Goal: Information Seeking & Learning: Check status

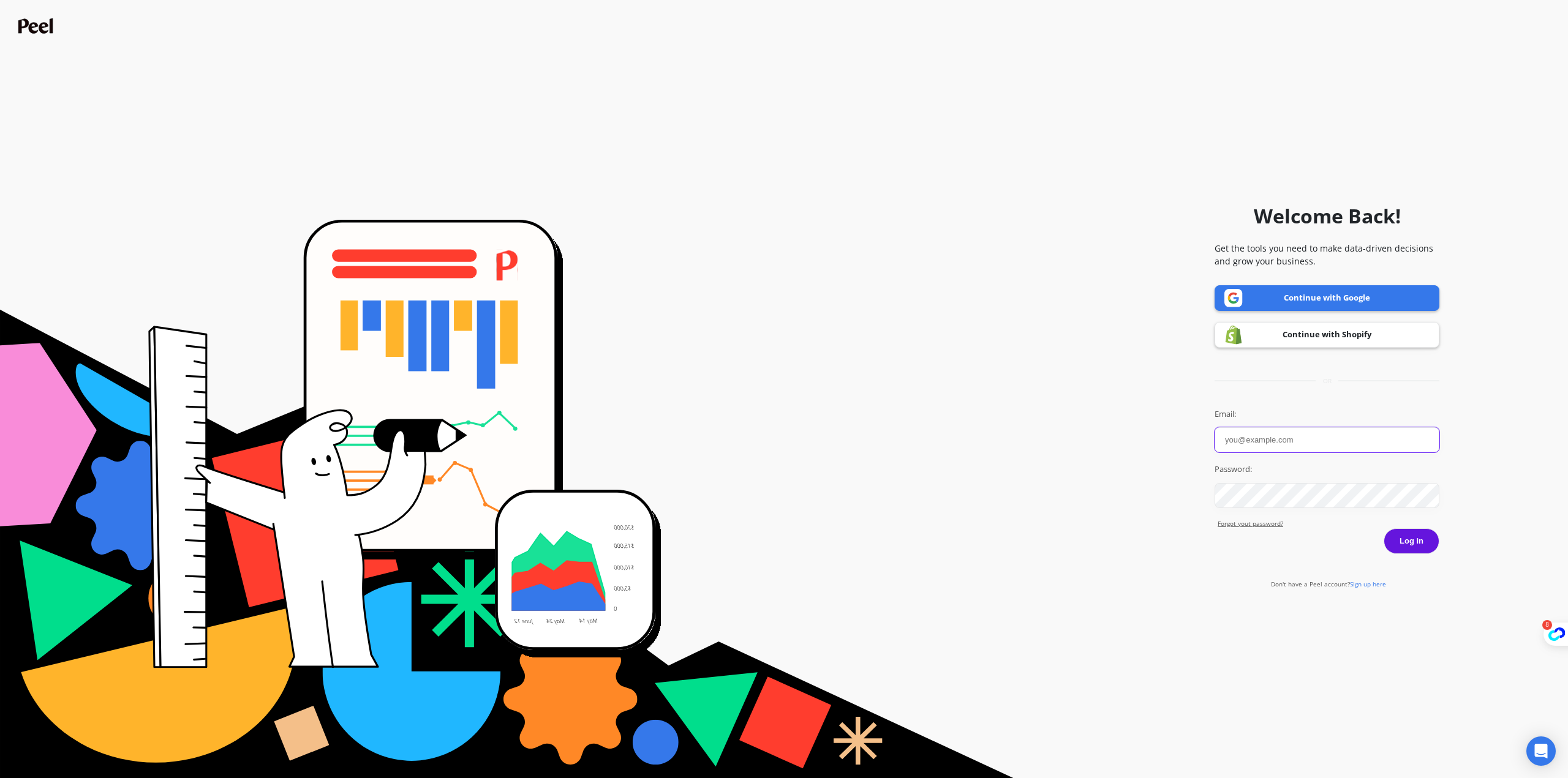
type input "michael.elliott@goessor.com"
click at [1422, 536] on button "Log in" at bounding box center [1411, 541] width 56 height 26
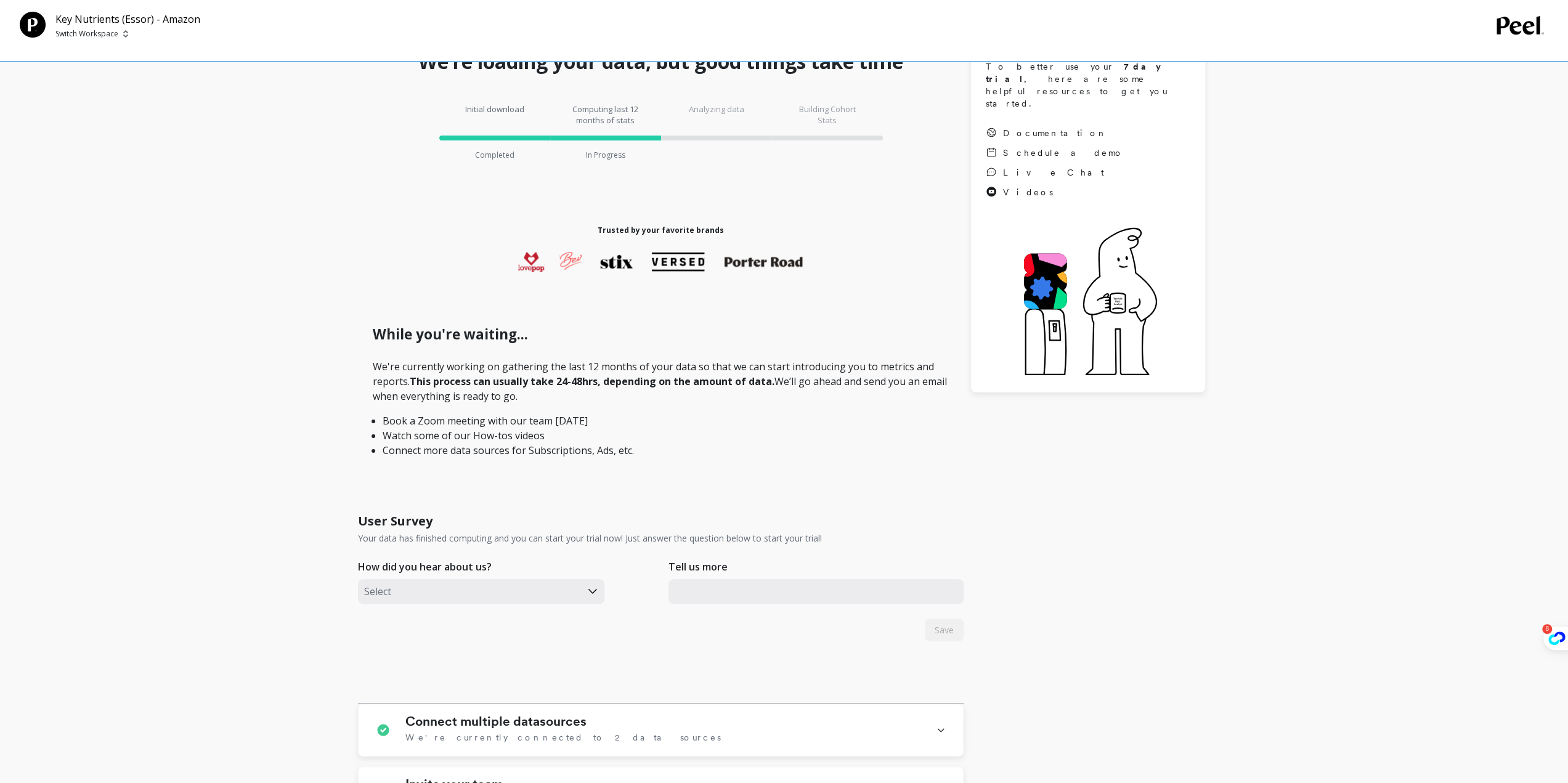
scroll to position [123, 0]
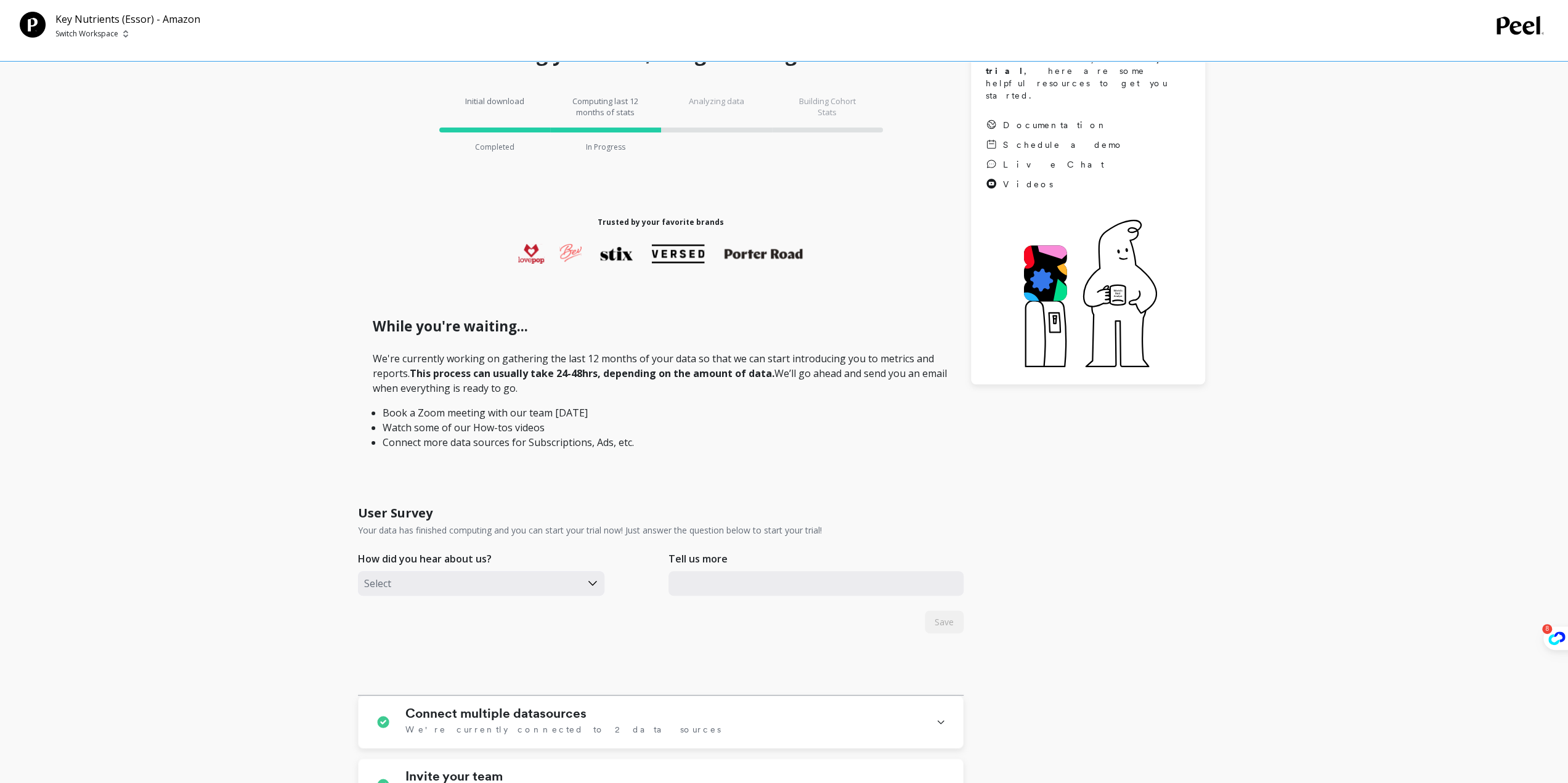
click at [187, 209] on div "Getting Started Everything you need to set up Peel and start monitoring and imp…" at bounding box center [782, 536] width 1523 height 1300
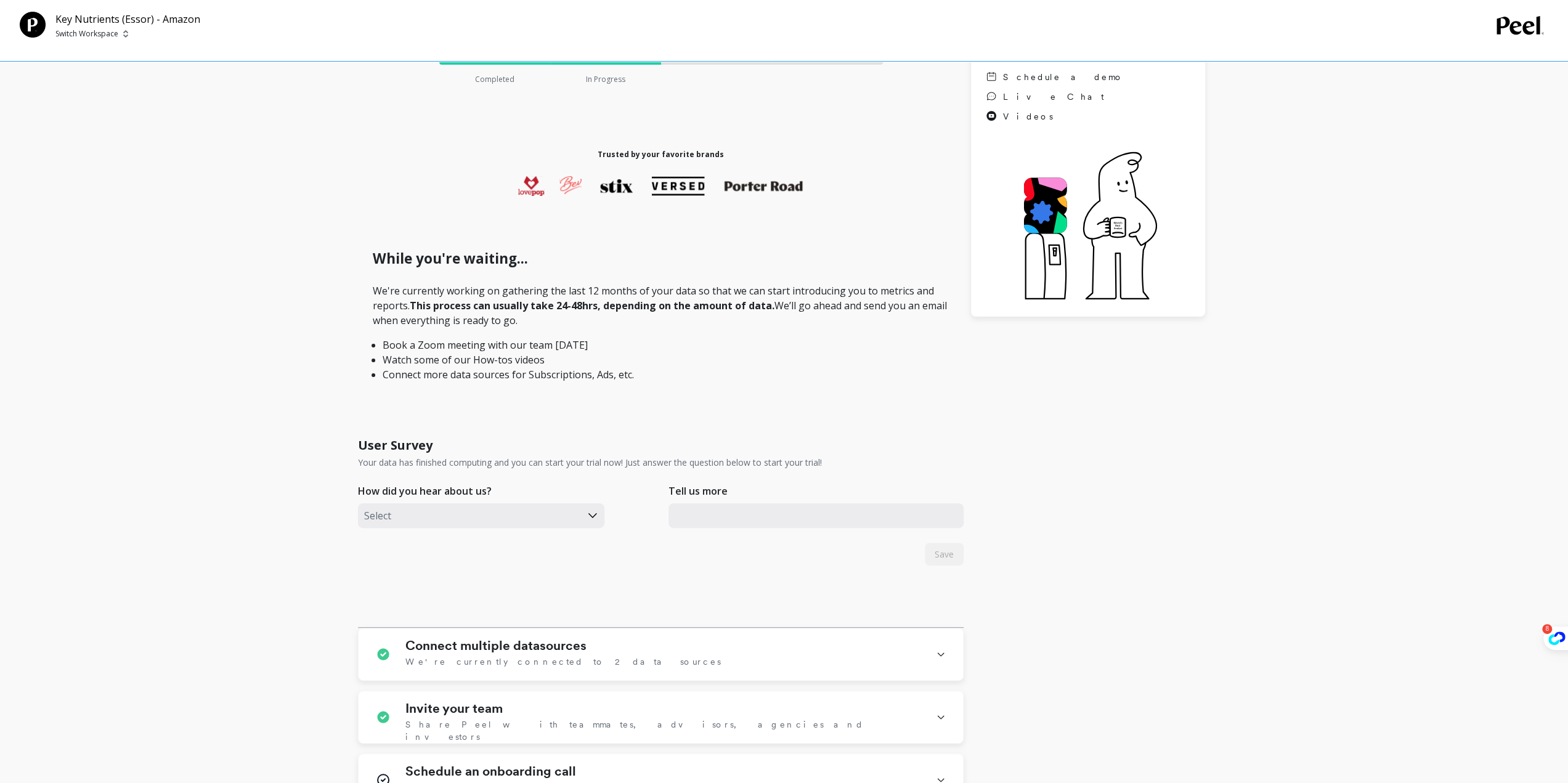
scroll to position [0, 0]
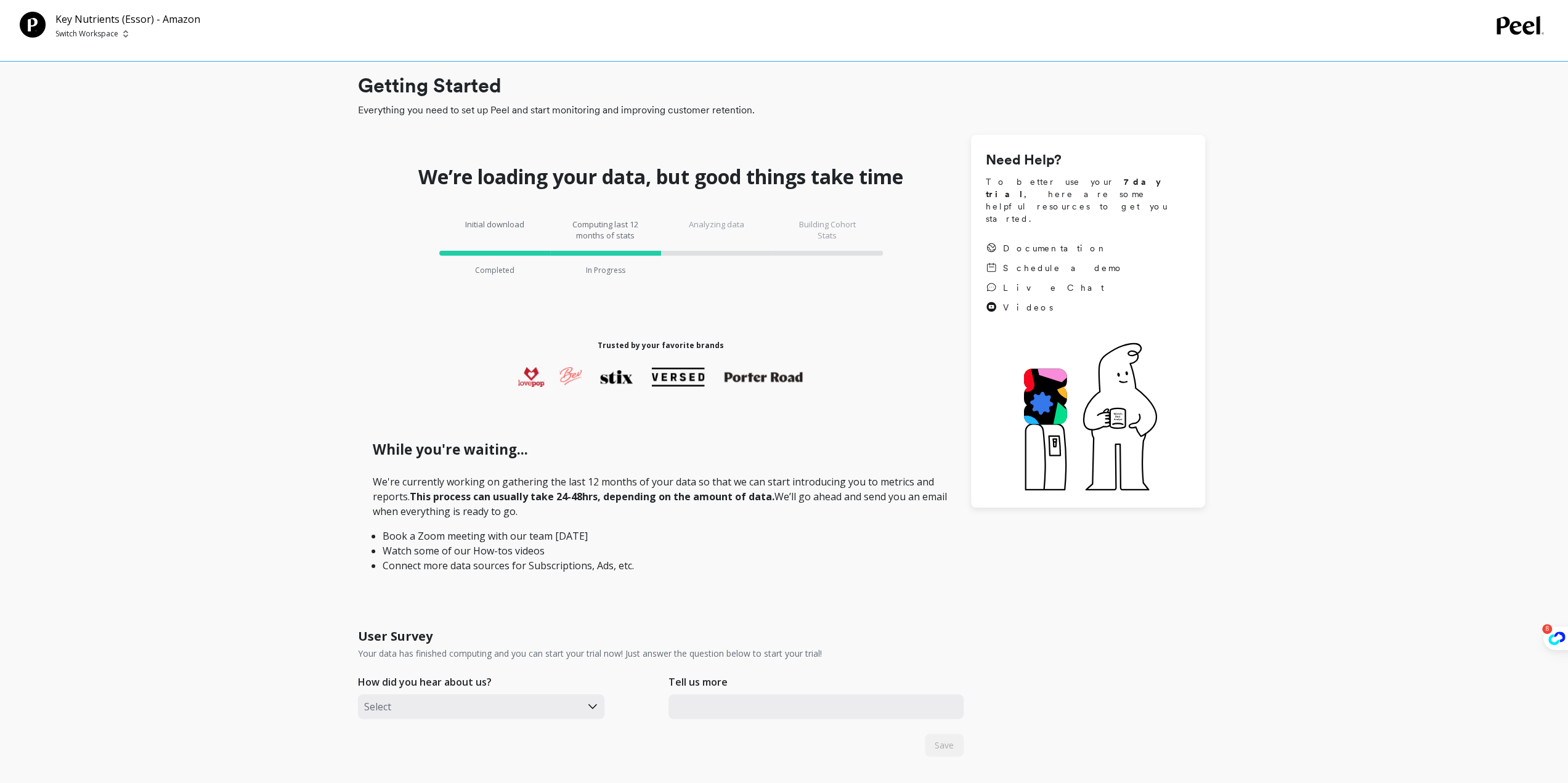
drag, startPoint x: 1533, startPoint y: 17, endPoint x: 1527, endPoint y: 17, distance: 6.0
click at [1527, 17] on icon at bounding box center [1520, 26] width 47 height 19
click at [72, 34] on p "Switch Workspace" at bounding box center [86, 34] width 63 height 10
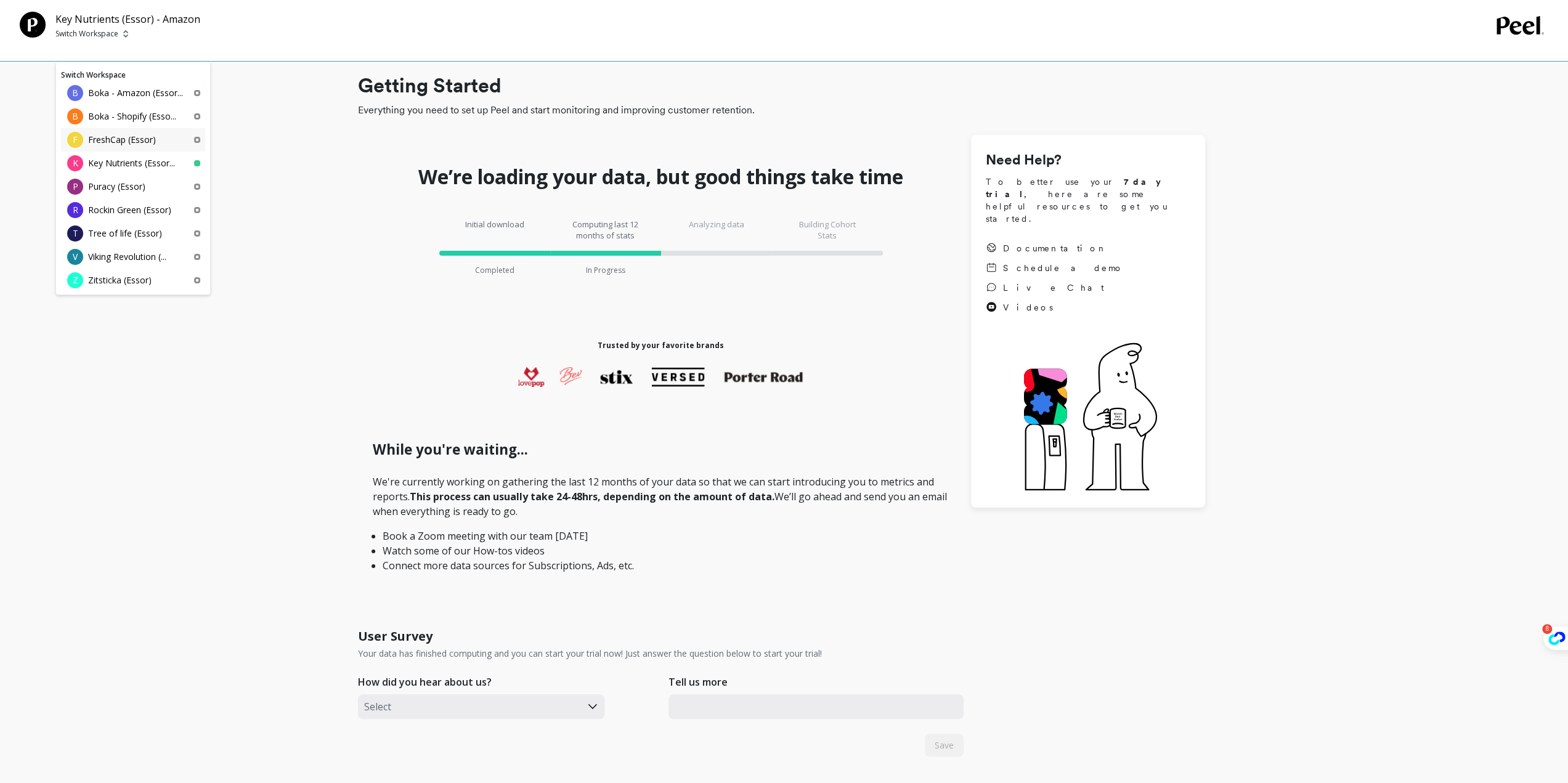
click at [127, 144] on p "FreshCap (Essor)" at bounding box center [122, 139] width 68 height 12
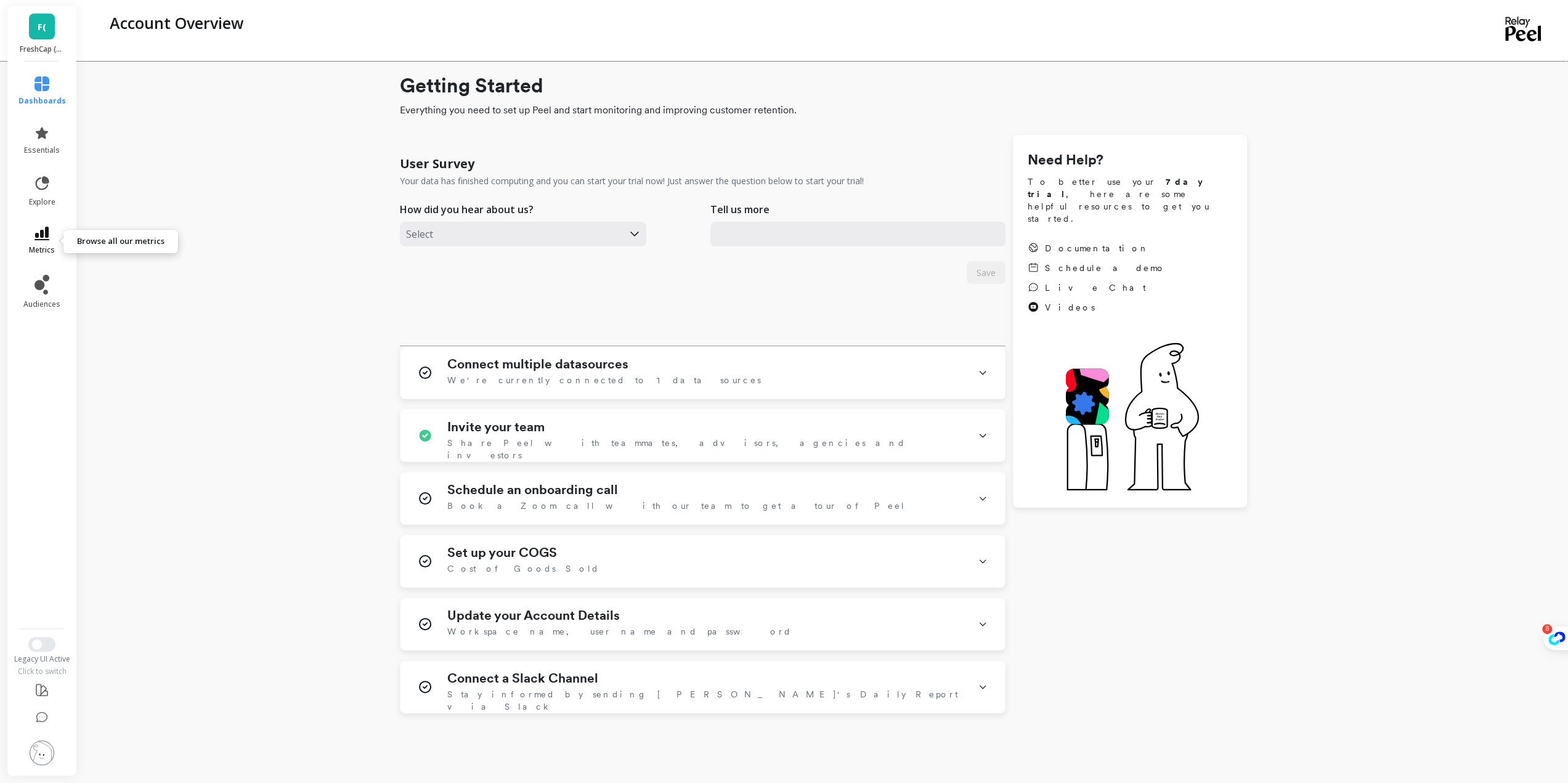
click at [41, 233] on icon at bounding box center [41, 233] width 15 height 14
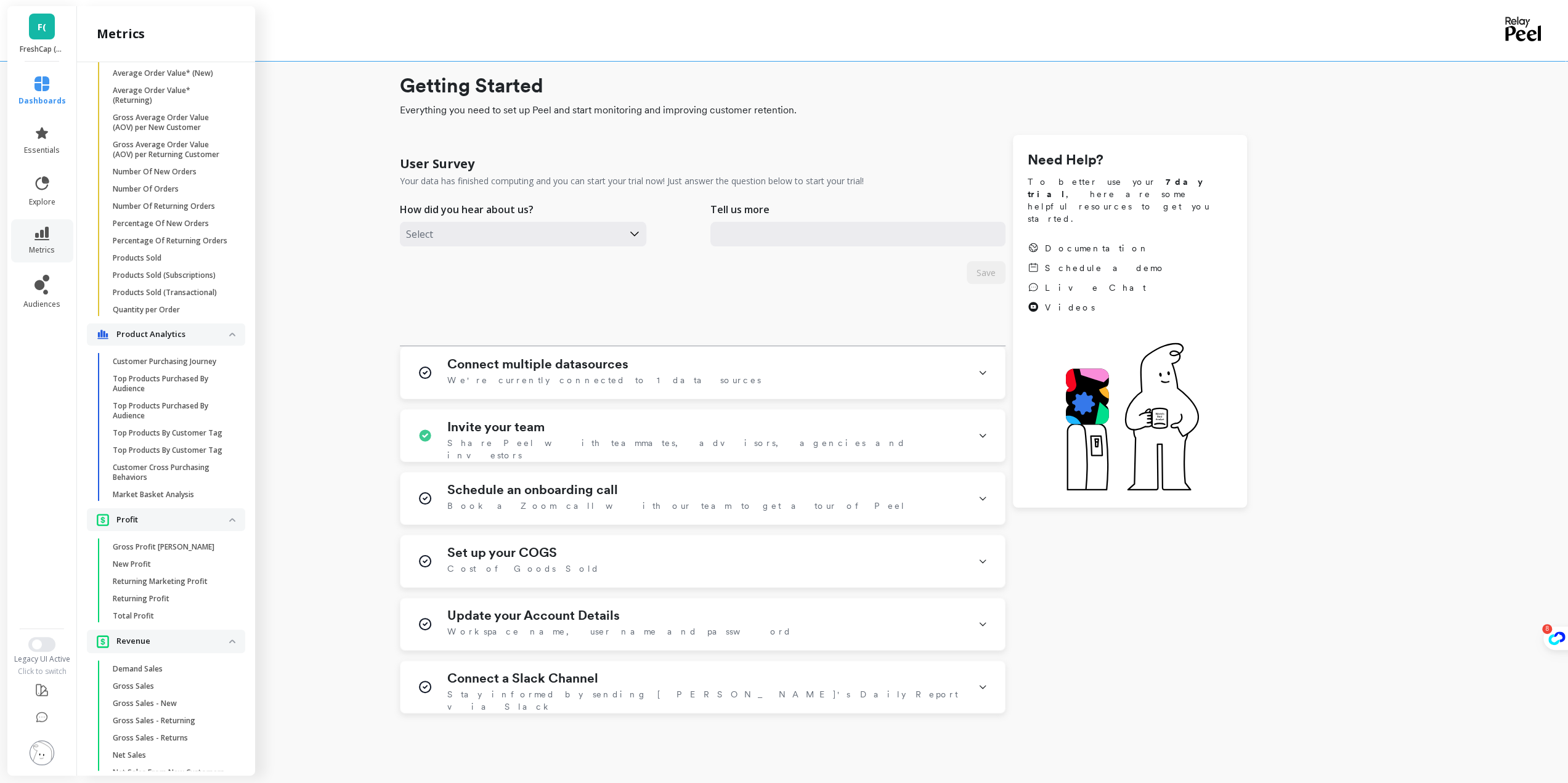
scroll to position [795, 0]
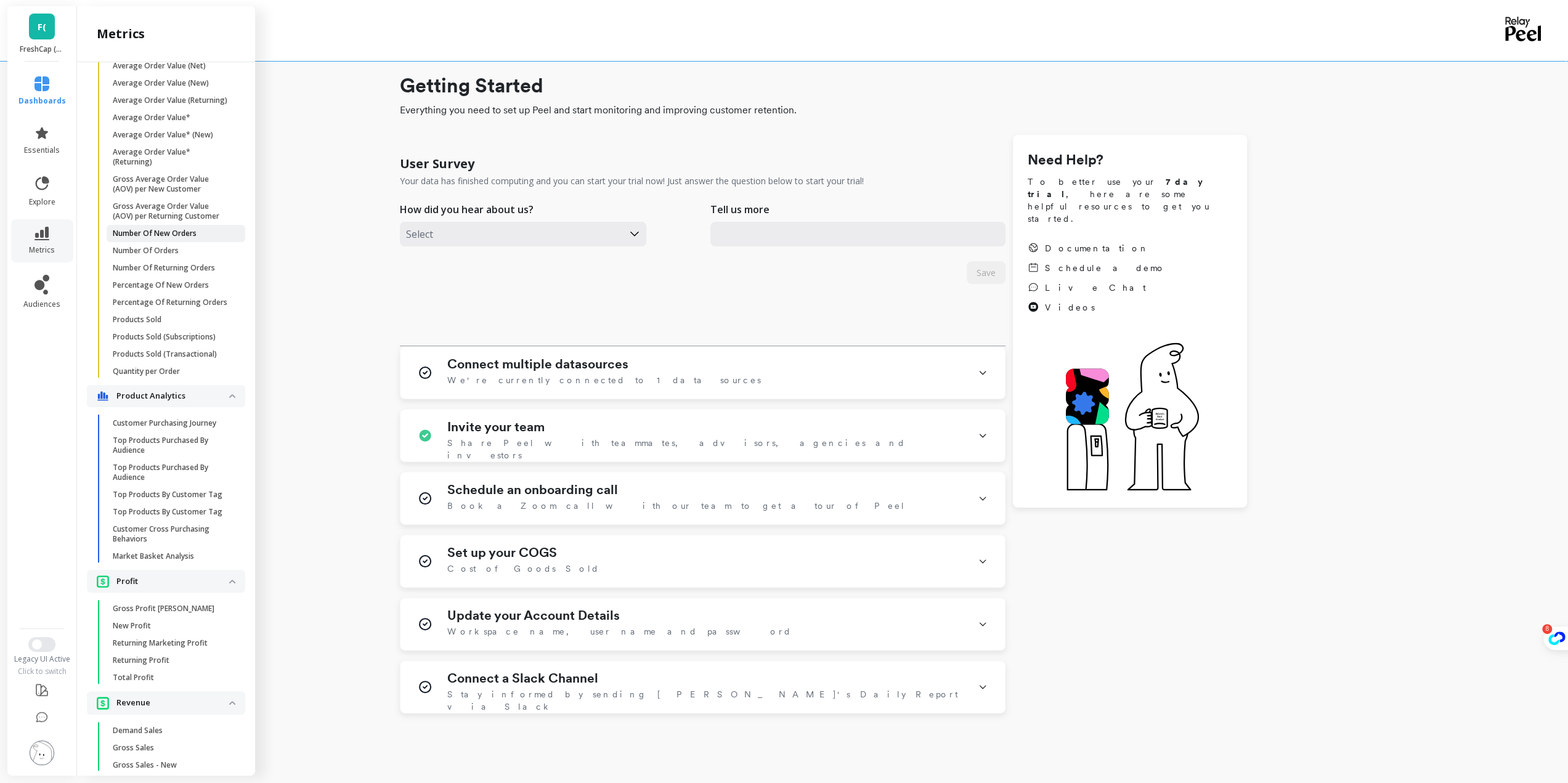
click at [194, 239] on p "Number Of New Orders" at bounding box center [155, 233] width 84 height 10
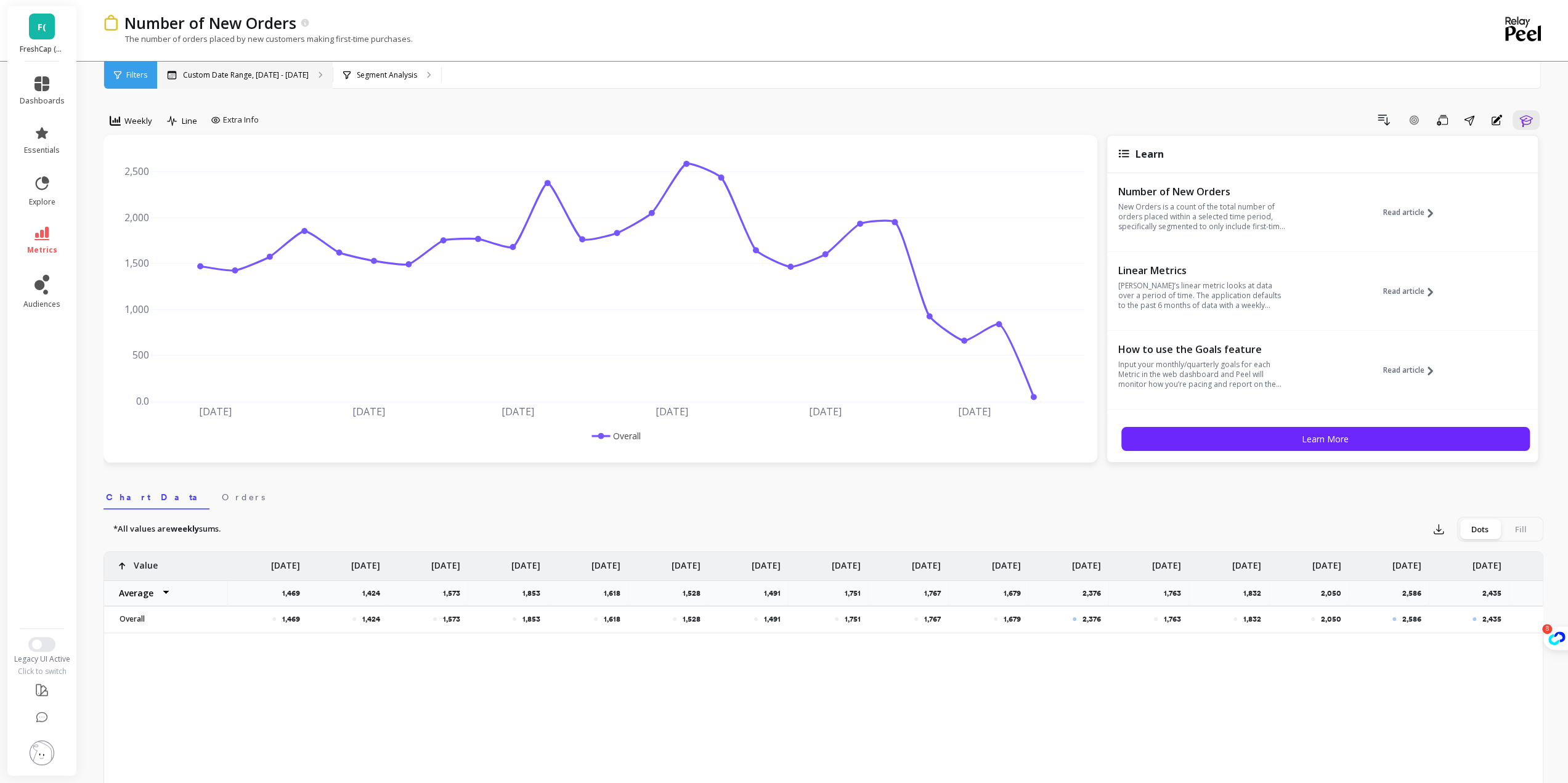
click at [306, 76] on div "Custom Date Range, [DATE] - [DATE]" at bounding box center [245, 75] width 175 height 27
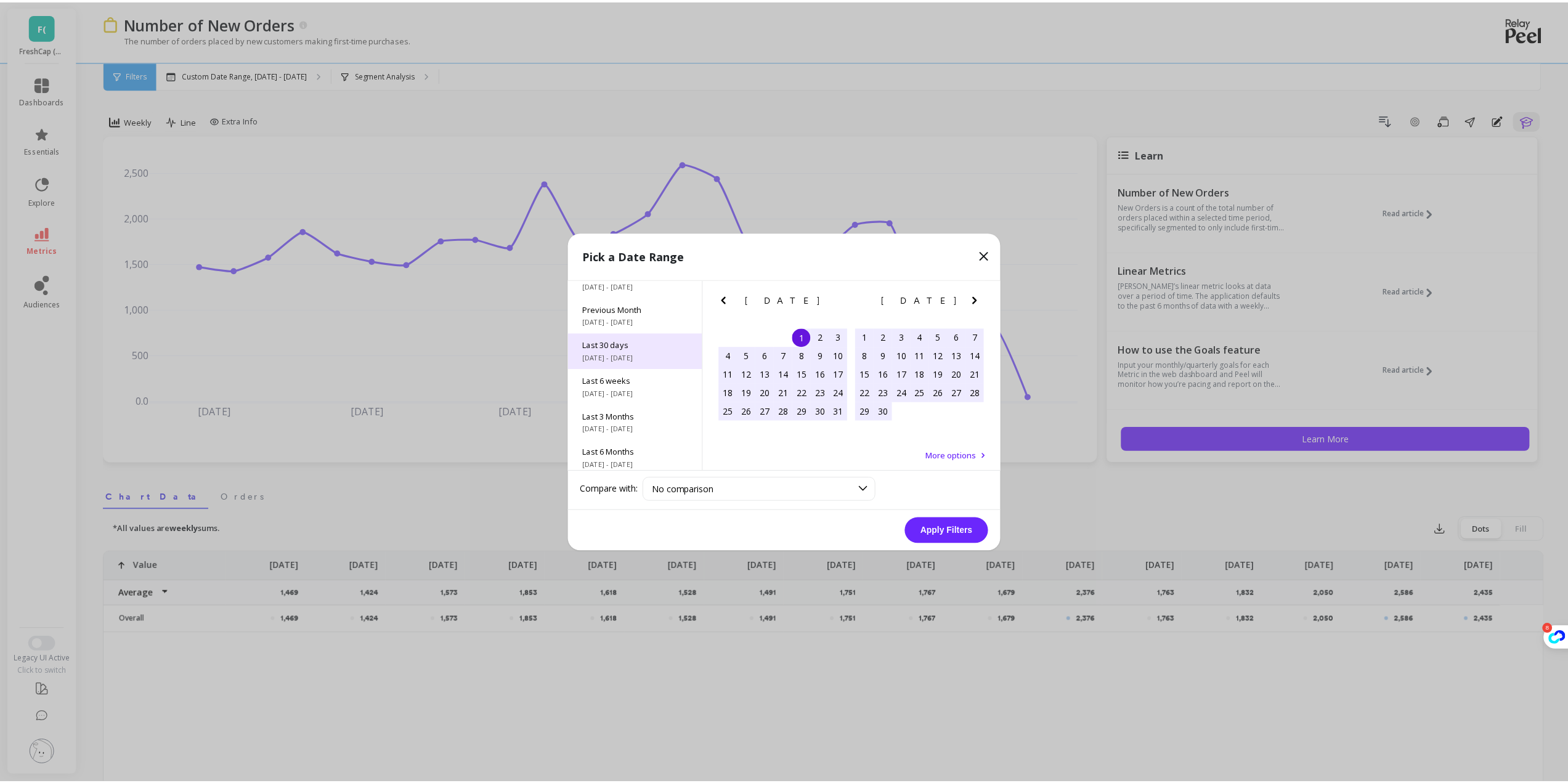
scroll to position [43, 0]
click at [977, 295] on icon "Next Month" at bounding box center [980, 299] width 15 height 15
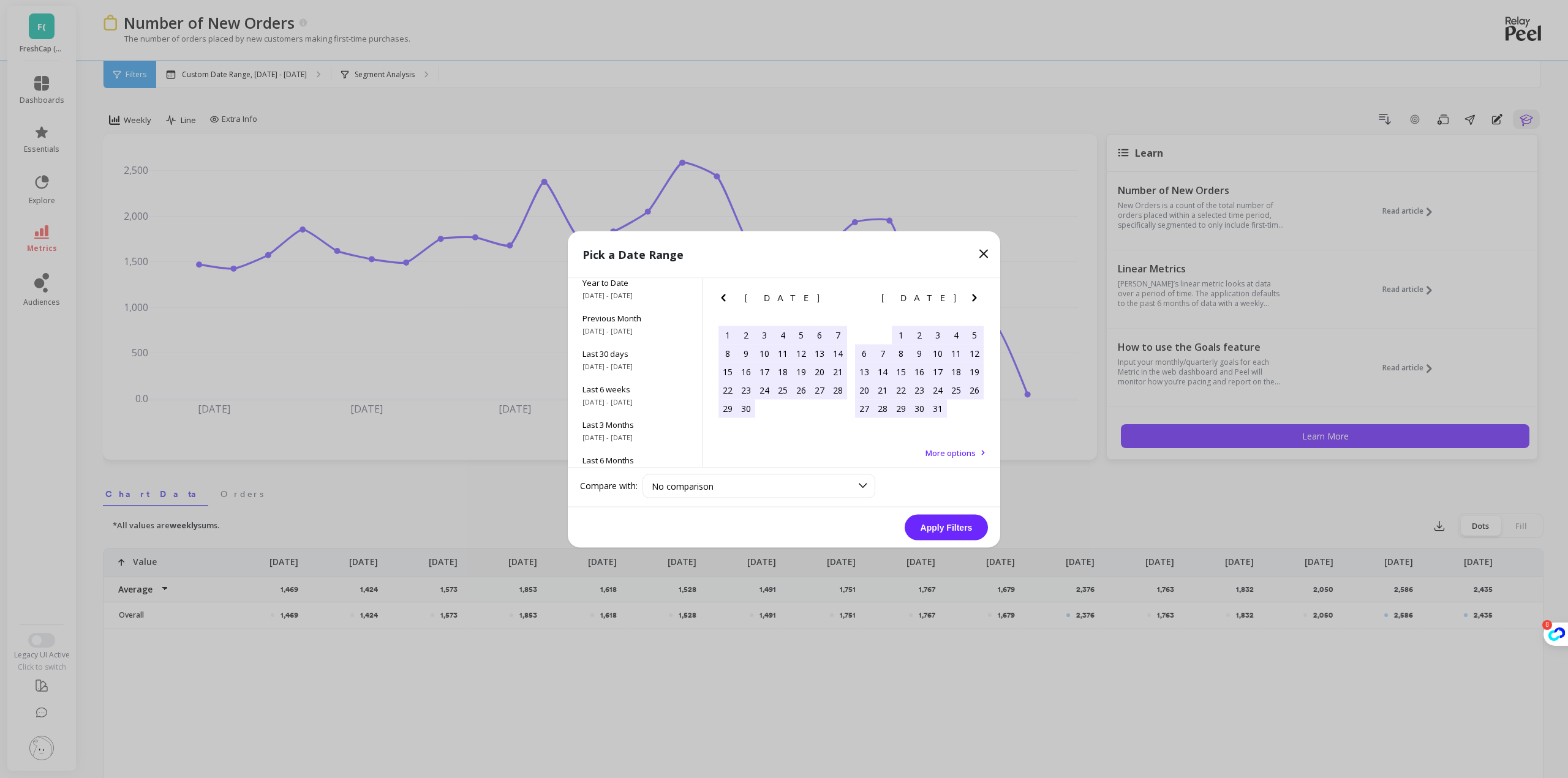
click at [971, 294] on icon "Next Month" at bounding box center [974, 297] width 15 height 15
click at [798, 407] on div "31" at bounding box center [801, 408] width 19 height 19
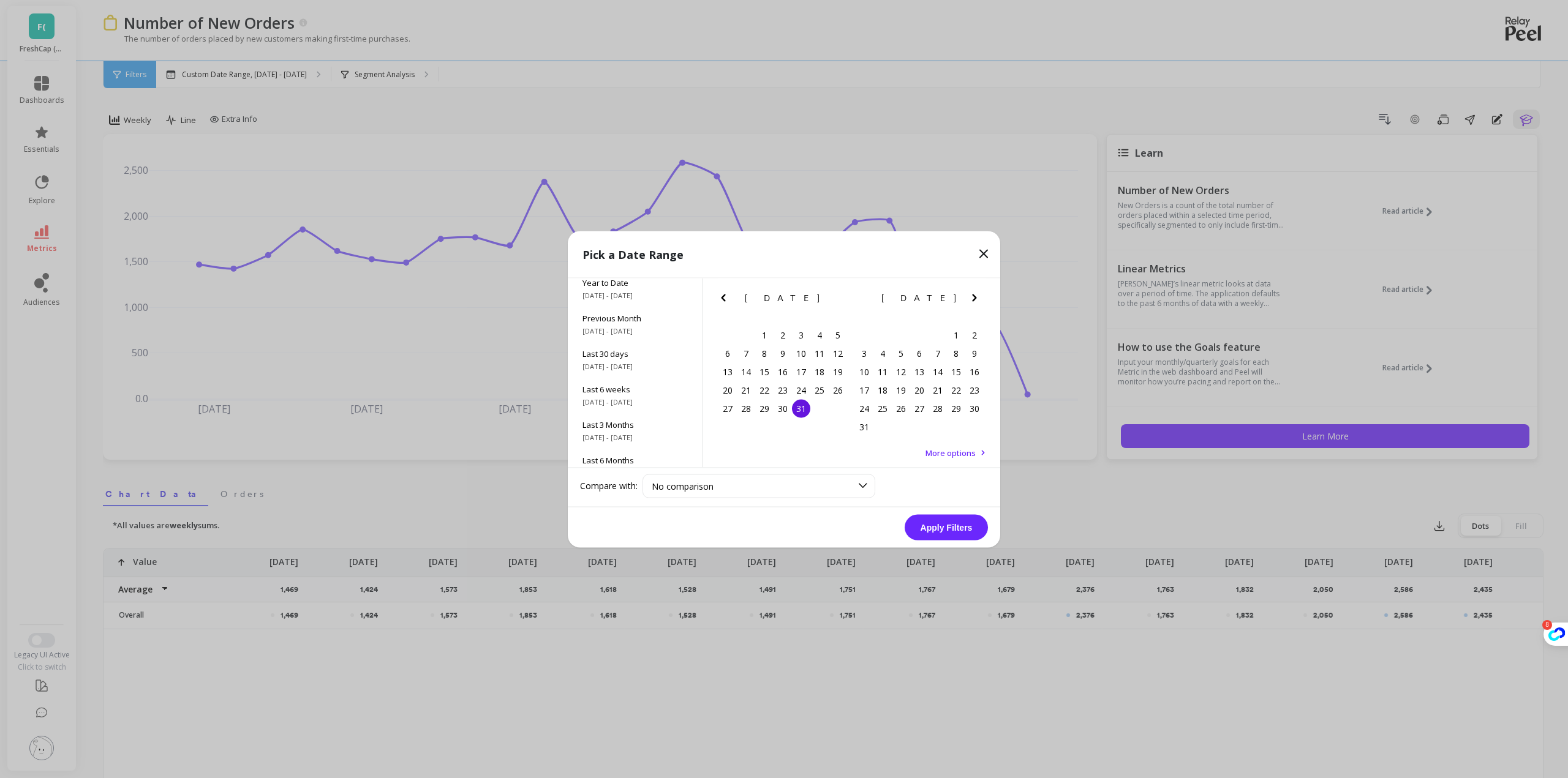
click at [727, 287] on div "[DATE] Su Mo Tu We Th Fr Sa" at bounding box center [783, 300] width 137 height 44
click at [727, 298] on icon "Previous Month" at bounding box center [723, 297] width 15 height 15
click at [801, 333] on div "1" at bounding box center [801, 335] width 19 height 19
click at [978, 297] on icon "Next Month" at bounding box center [974, 297] width 15 height 15
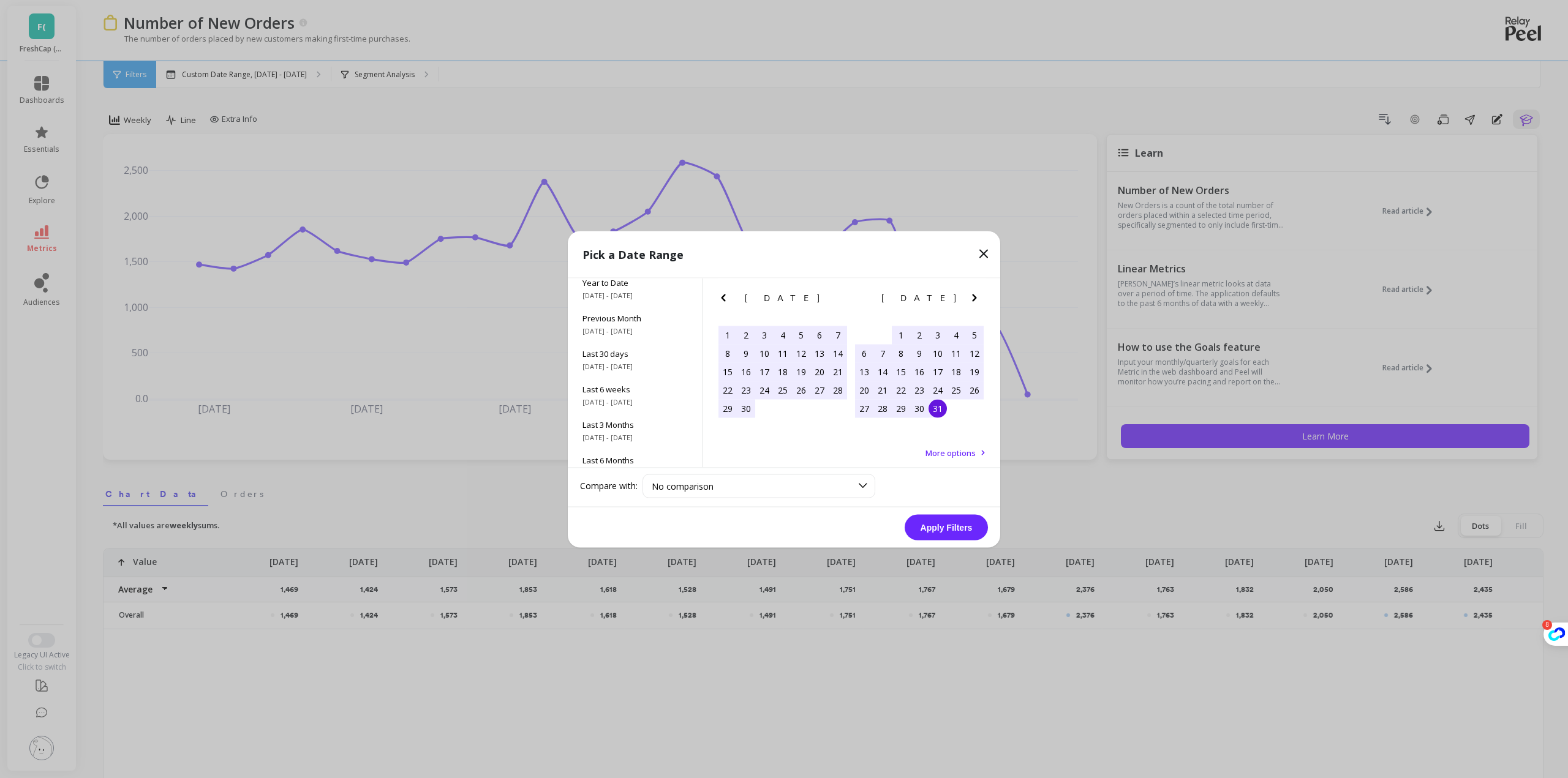
click at [940, 414] on div "31" at bounding box center [937, 408] width 19 height 19
click at [972, 290] on icon "Next Month" at bounding box center [974, 297] width 15 height 15
click at [721, 297] on icon "Previous Month" at bounding box center [723, 297] width 15 height 15
click at [721, 297] on icon "Previous Month" at bounding box center [722, 297] width 4 height 7
click at [722, 297] on icon "Previous Month" at bounding box center [723, 297] width 15 height 15
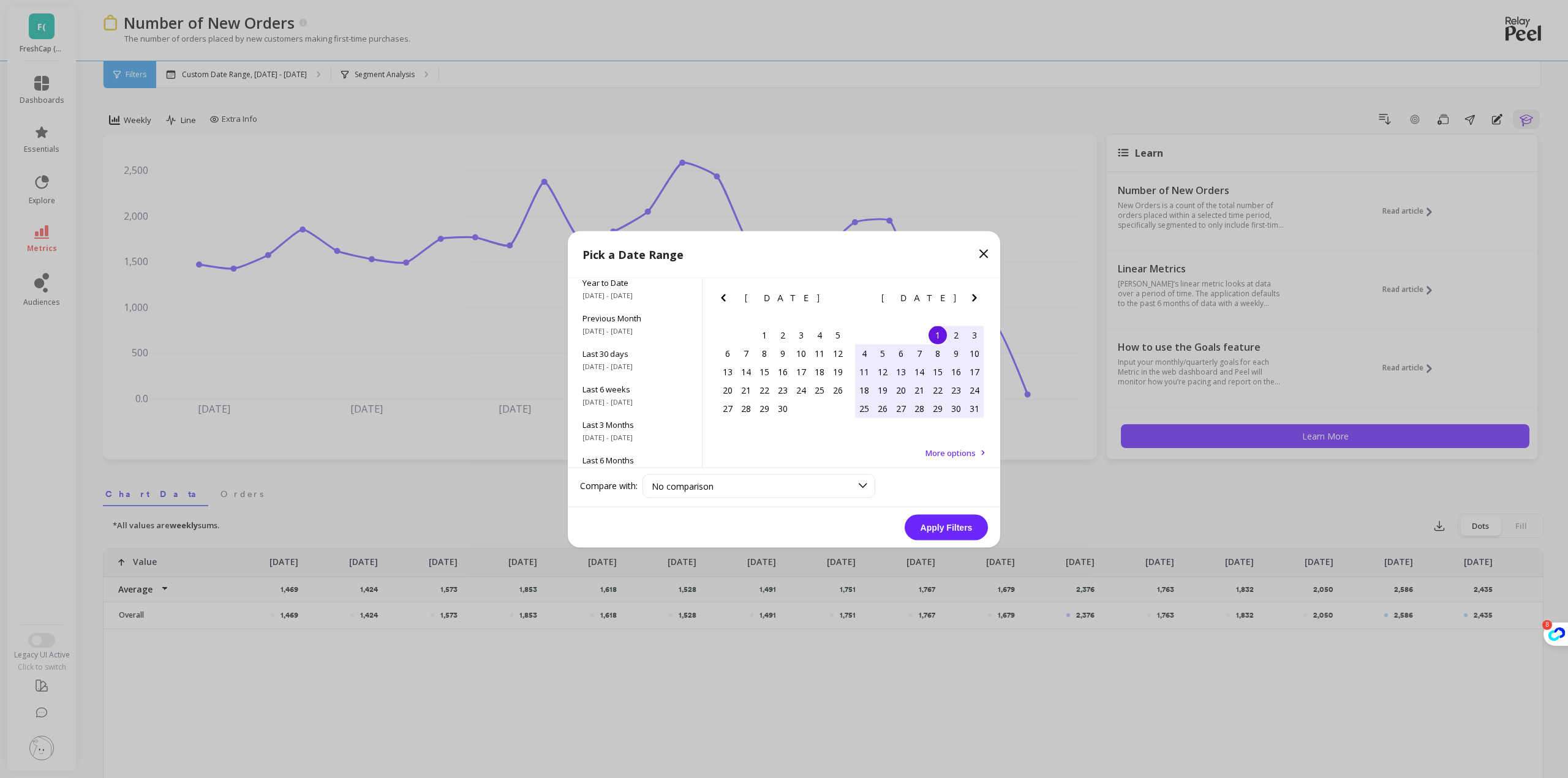
click at [976, 292] on icon "Next Month" at bounding box center [974, 297] width 15 height 15
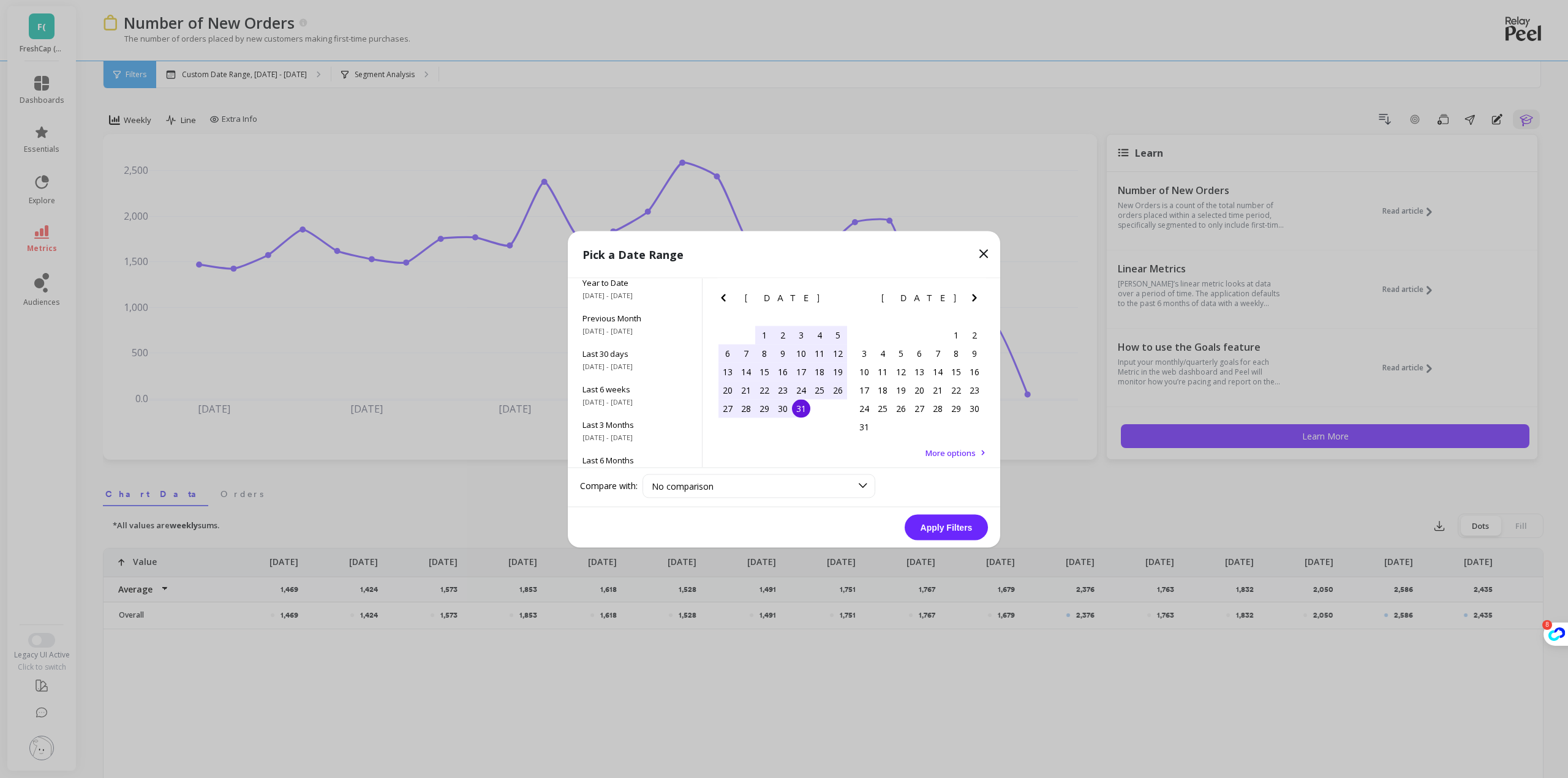
click at [723, 298] on icon "Previous Month" at bounding box center [723, 297] width 15 height 15
click at [801, 333] on div "1" at bounding box center [801, 335] width 19 height 19
click at [976, 297] on icon "Next Month" at bounding box center [974, 297] width 4 height 7
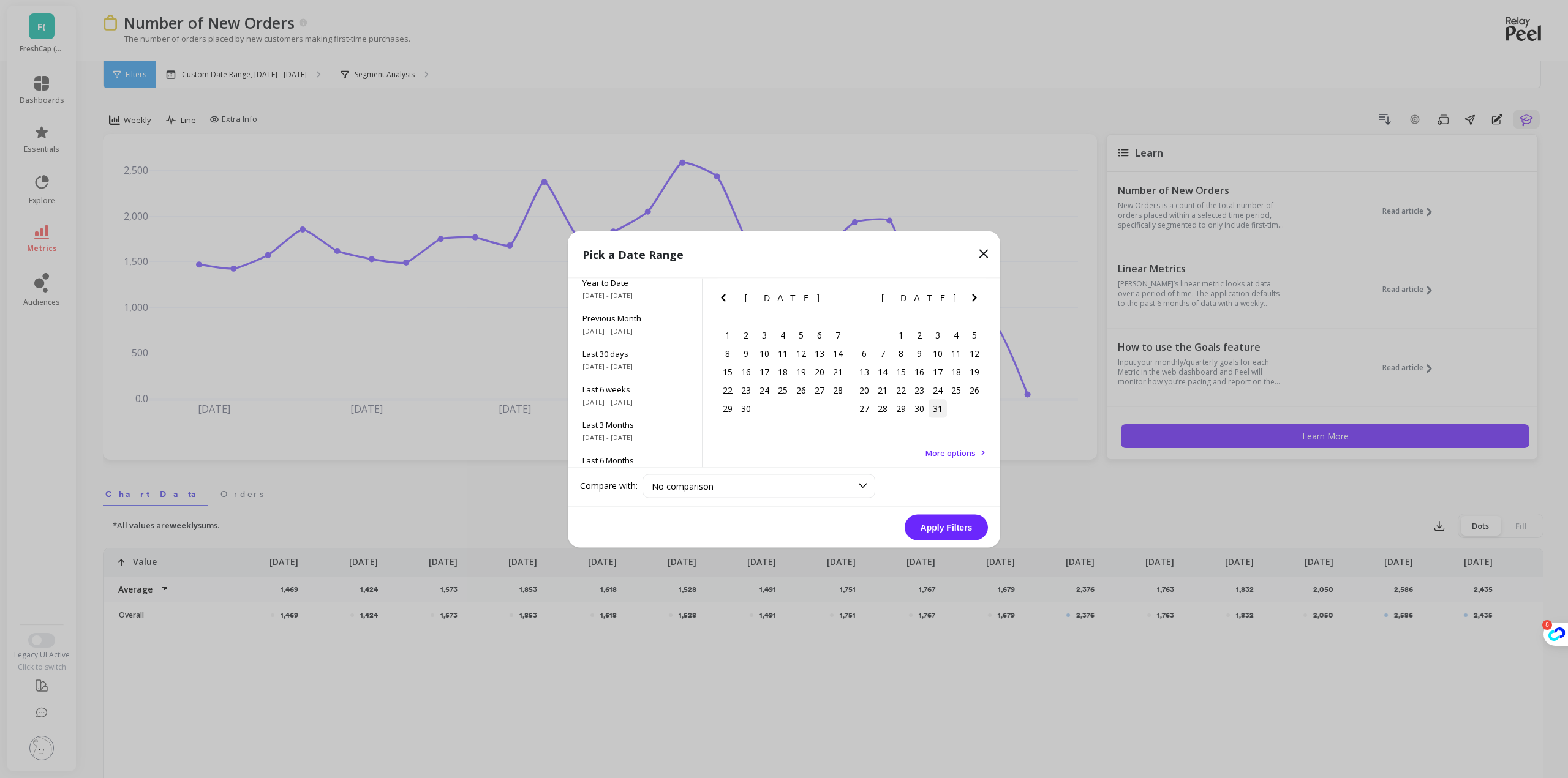
click at [939, 410] on div "31" at bounding box center [937, 408] width 19 height 19
click at [730, 304] on icon "Previous Month" at bounding box center [723, 297] width 15 height 15
click at [799, 335] on div "1" at bounding box center [801, 335] width 19 height 19
click at [980, 299] on icon "Next Month" at bounding box center [974, 297] width 15 height 15
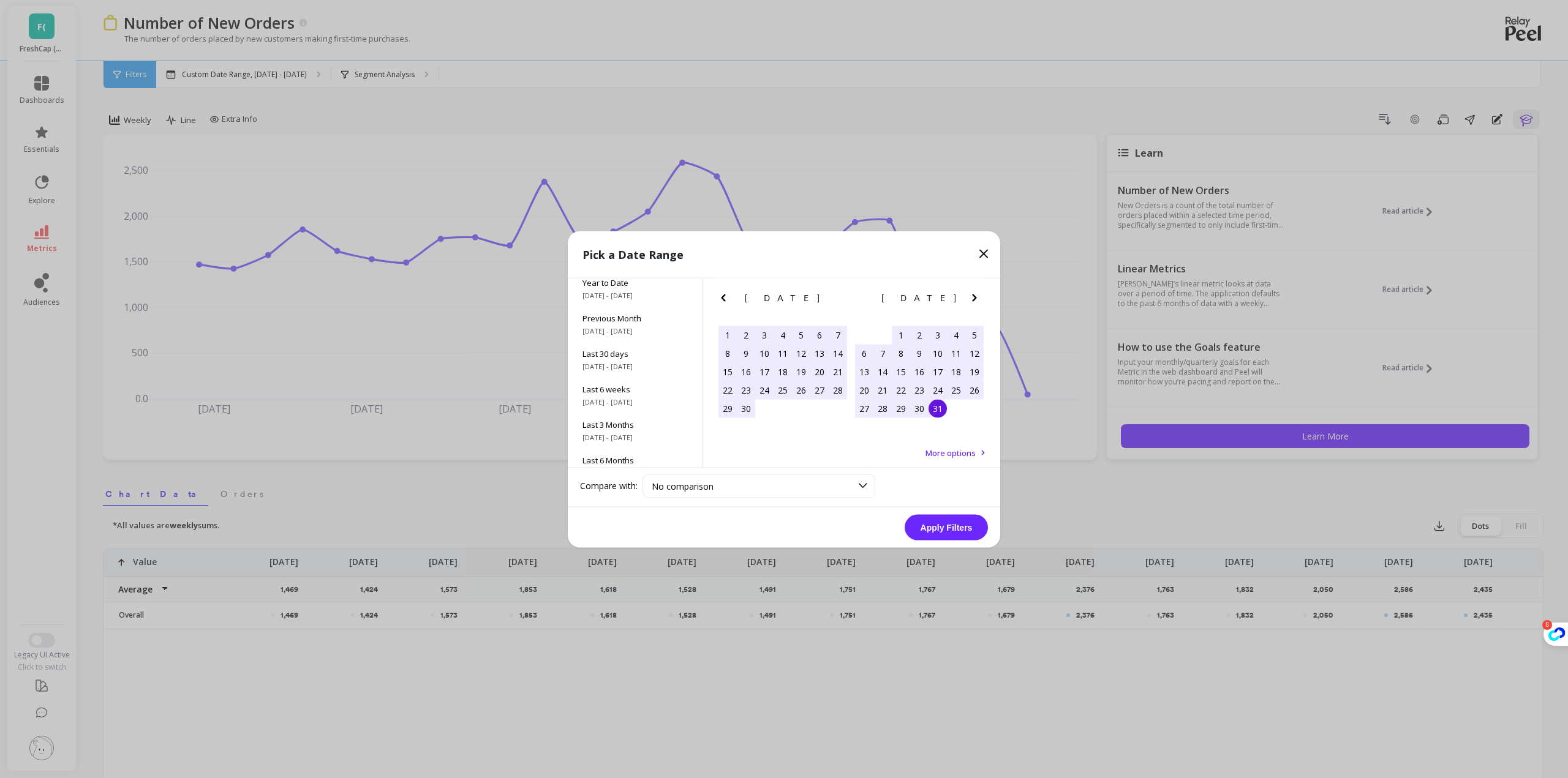
click at [947, 408] on div "31" at bounding box center [937, 408] width 19 height 19
click at [947, 521] on button "Apply Filters" at bounding box center [946, 527] width 83 height 26
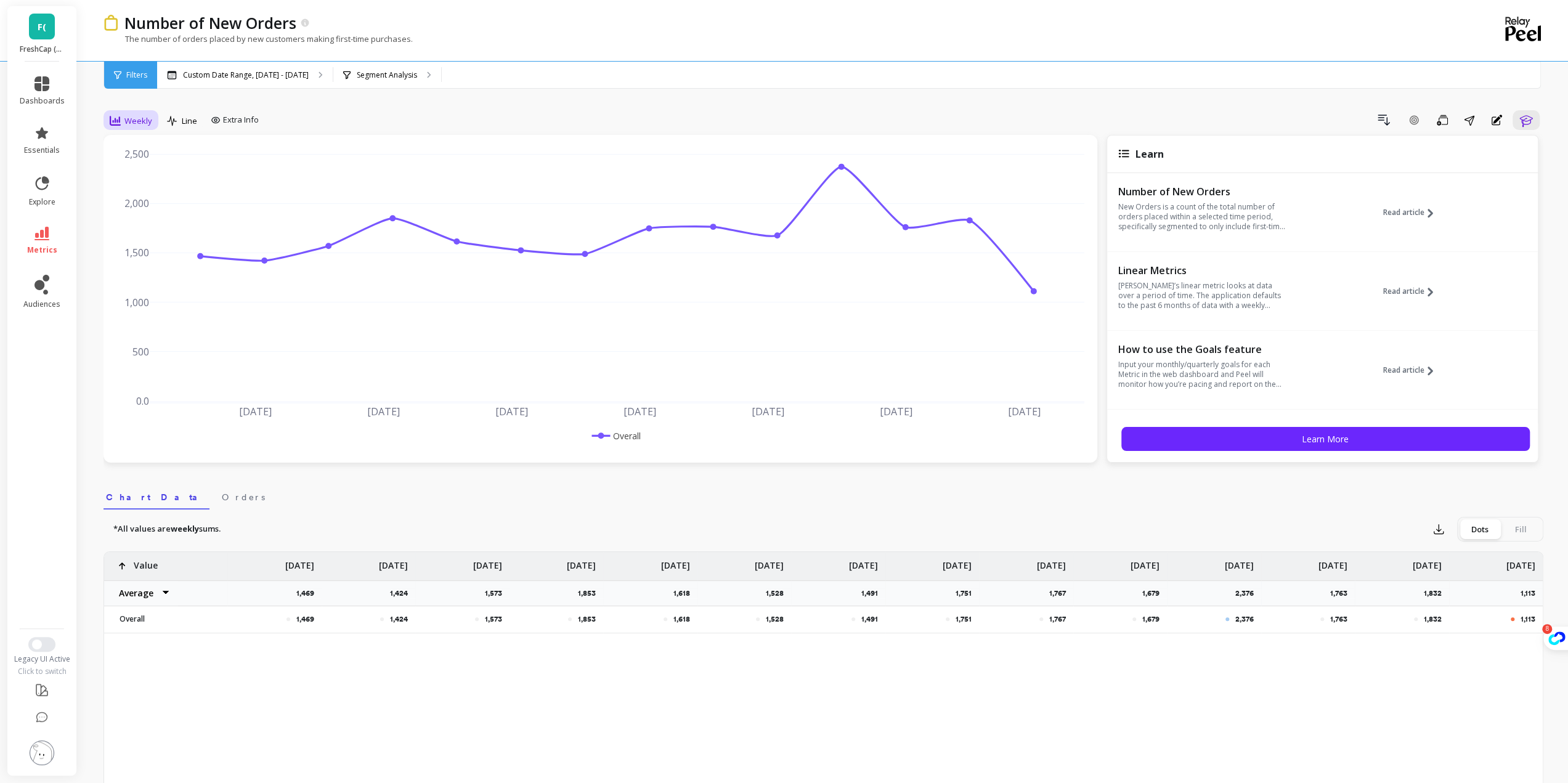
click at [142, 111] on div "Weekly" at bounding box center [130, 121] width 50 height 21
click at [135, 243] on div "Quarterly" at bounding box center [149, 243] width 70 height 12
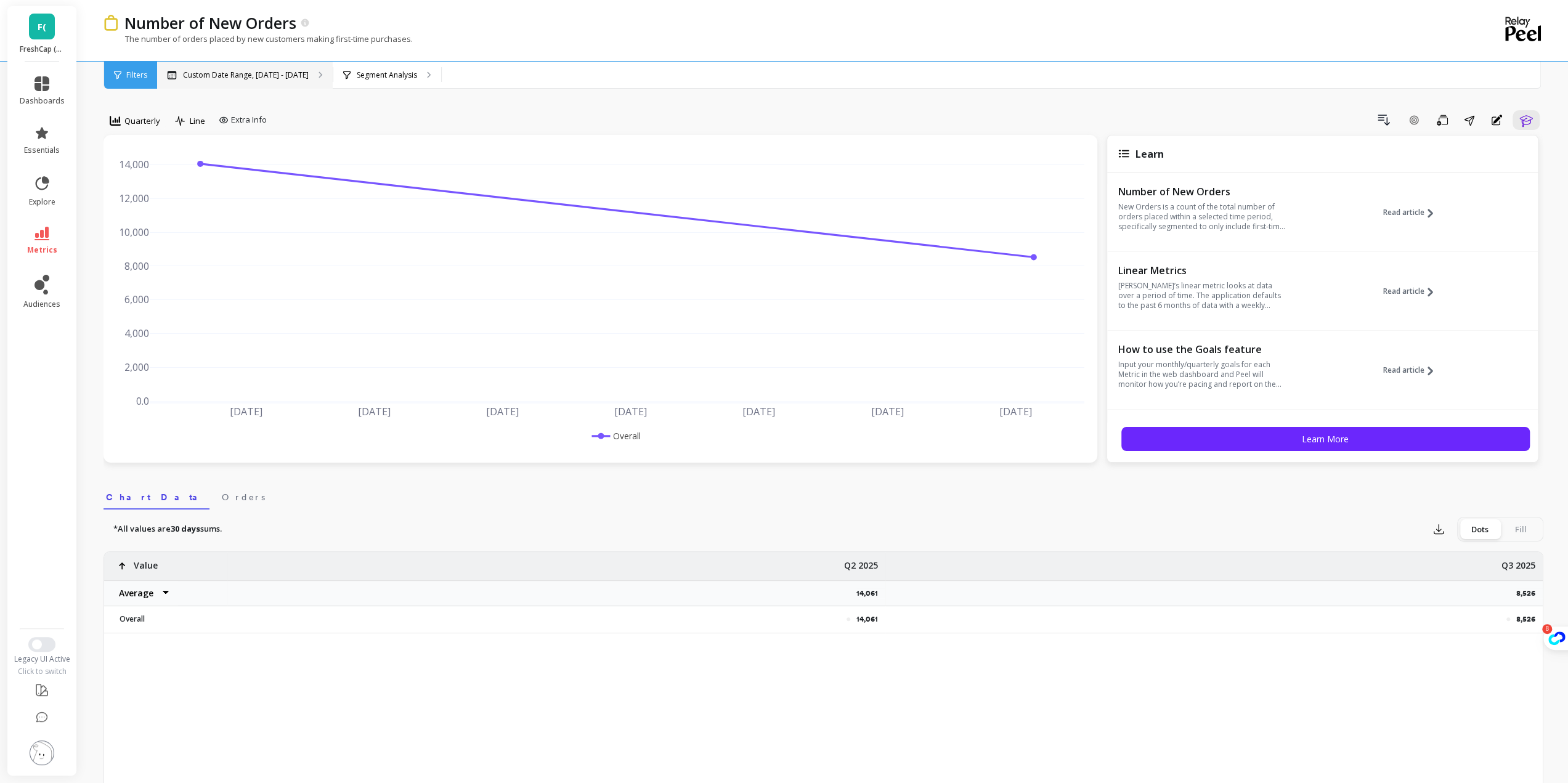
click at [234, 75] on p "Custom Date Range, [DATE] - [DATE]" at bounding box center [246, 75] width 126 height 10
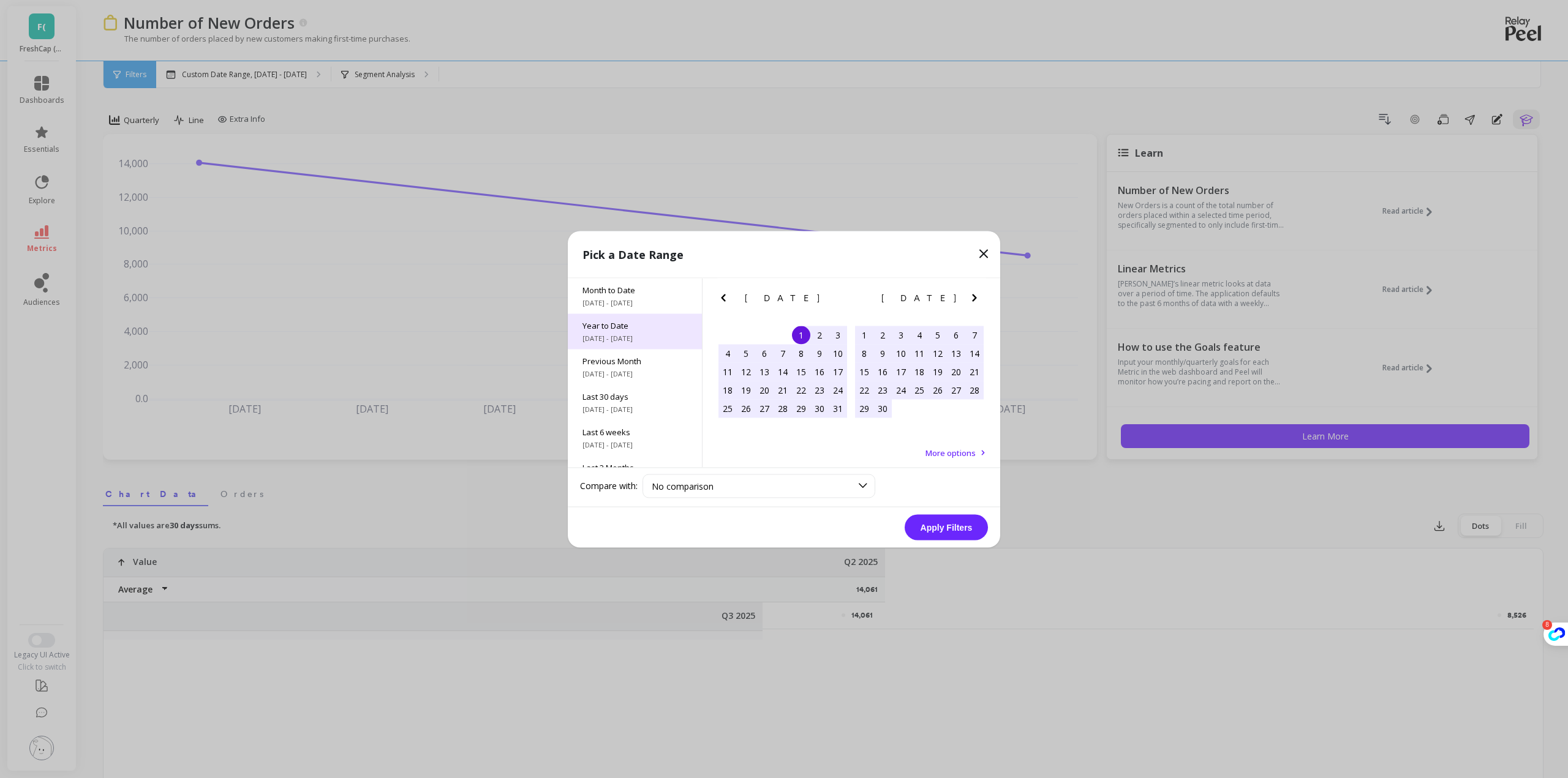
click at [626, 331] on div "Year to Date [DATE] - [DATE]" at bounding box center [635, 331] width 134 height 35
click at [972, 536] on button "Apply Filters" at bounding box center [946, 527] width 83 height 26
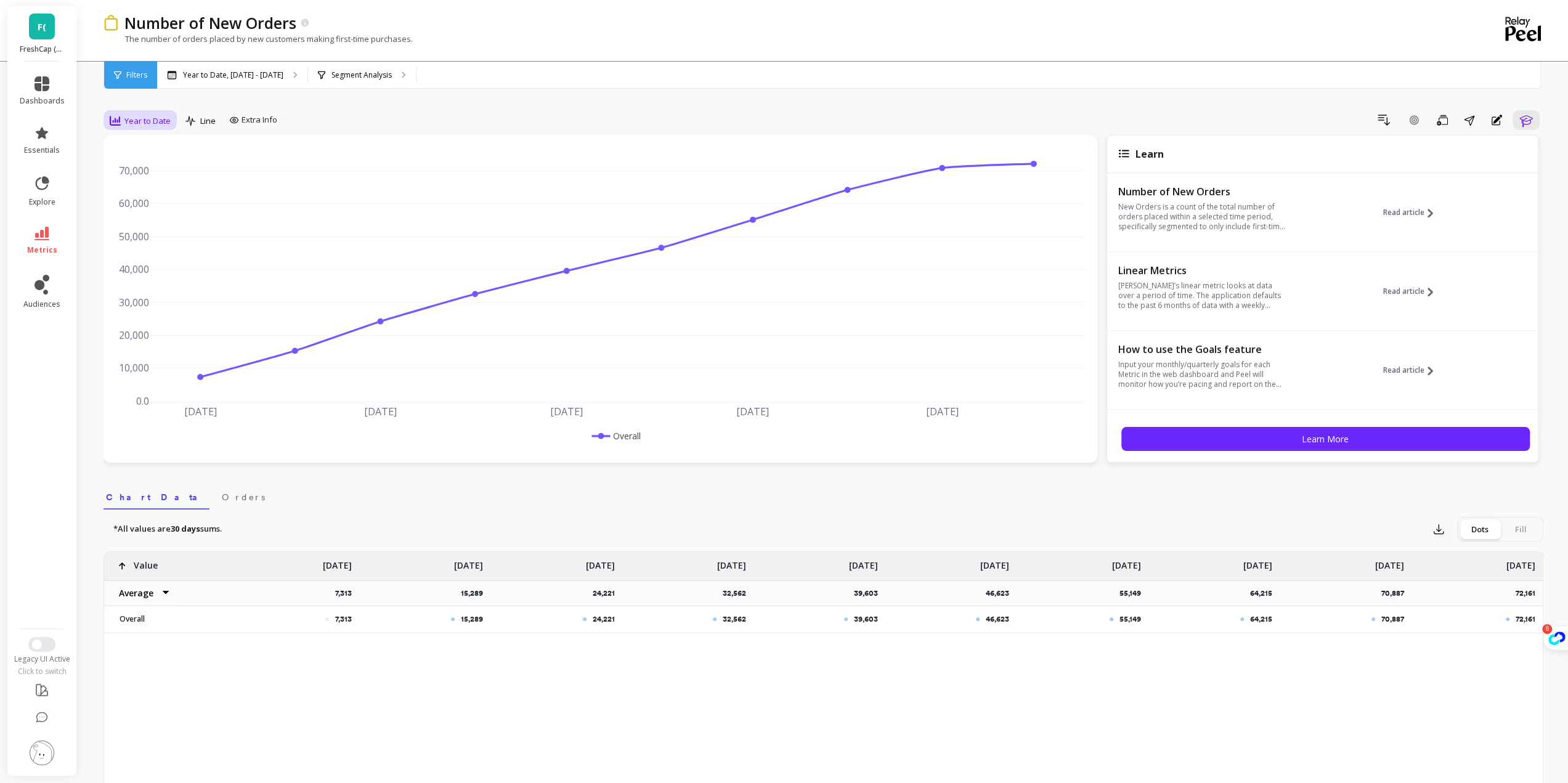
click at [174, 117] on div "Year to Date" at bounding box center [140, 121] width 68 height 21
click at [175, 95] on div "option Quarterly, selected. 15 results available. Use Up and Down to choose opt…" at bounding box center [823, 706] width 1440 height 1314
click at [144, 124] on span "Year to Date" at bounding box center [148, 121] width 46 height 12
click at [157, 246] on div "Quarterly" at bounding box center [149, 243] width 70 height 12
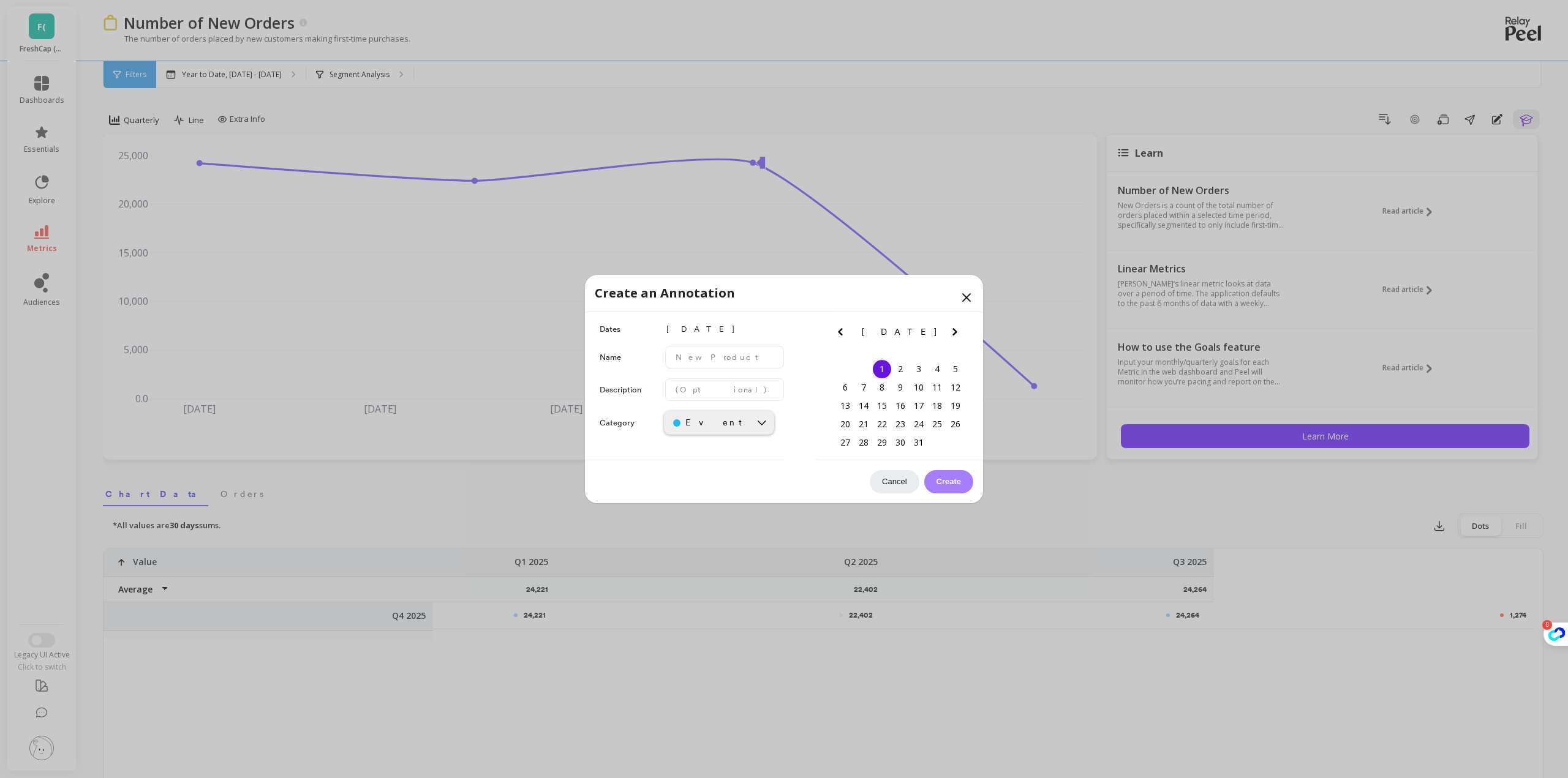
click at [965, 291] on icon at bounding box center [966, 297] width 15 height 15
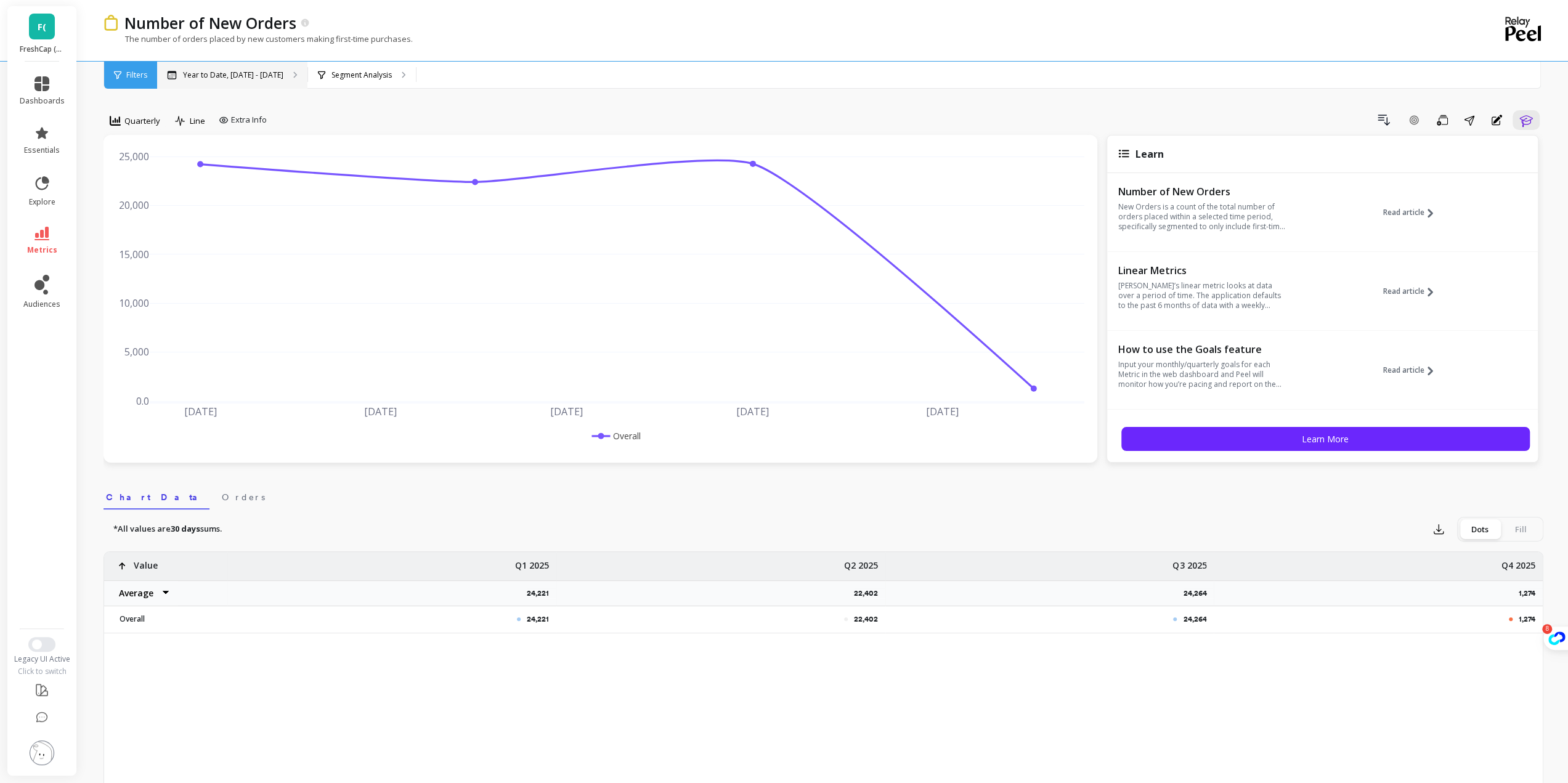
click at [268, 77] on p "Year to Date, [DATE] - [DATE]" at bounding box center [233, 75] width 101 height 10
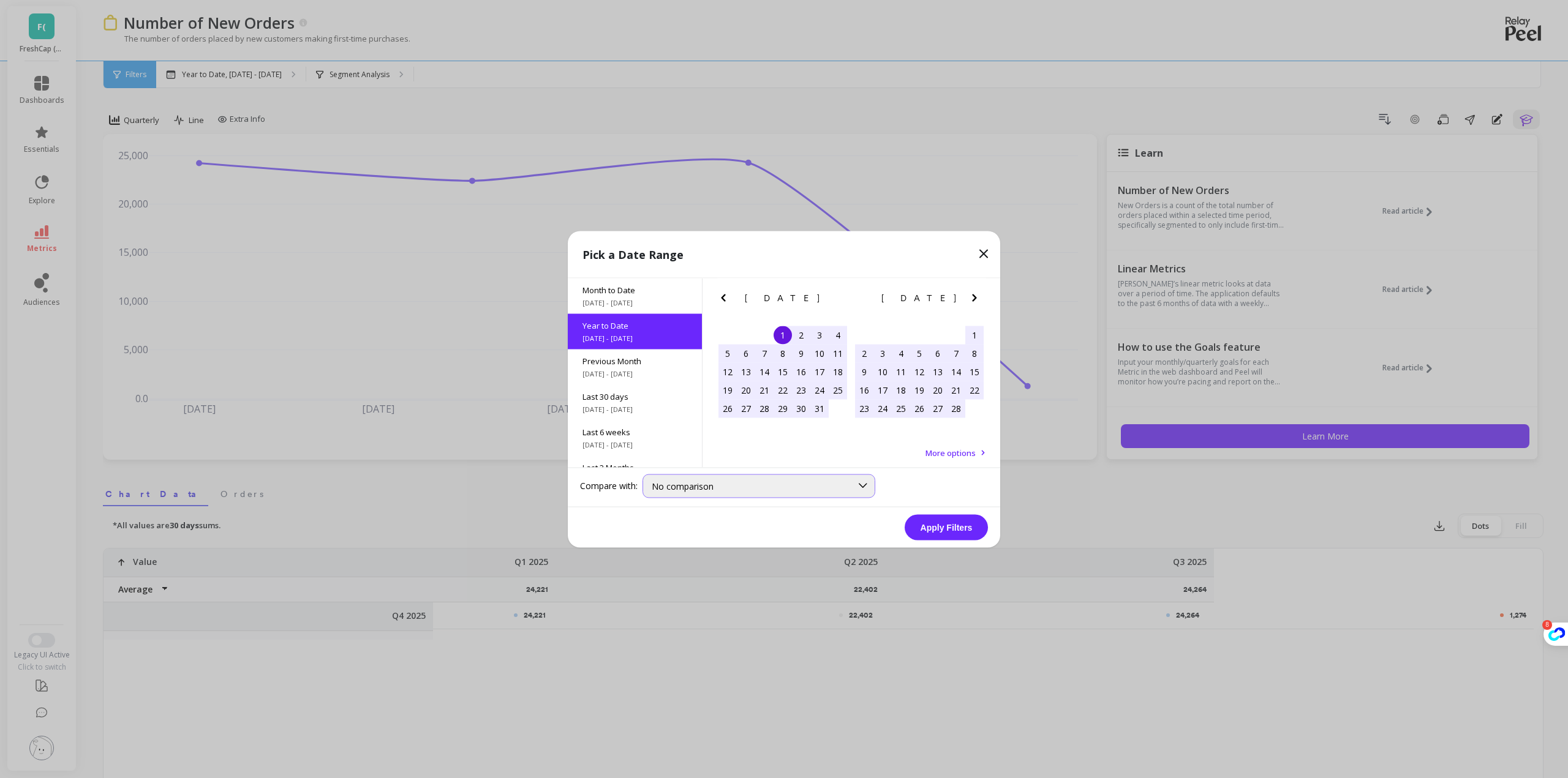
click at [698, 490] on span "No comparison" at bounding box center [682, 486] width 62 height 12
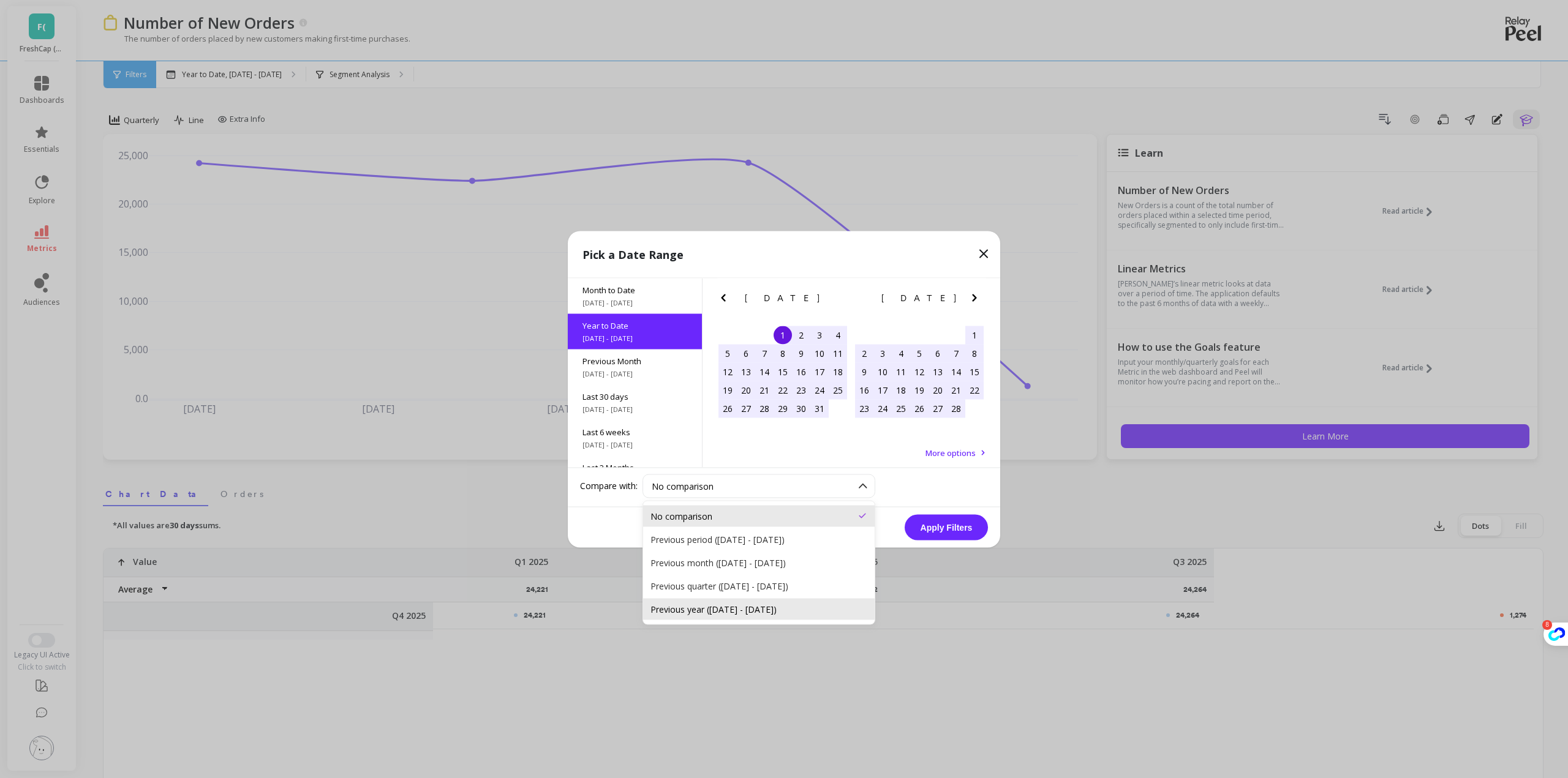
click at [797, 607] on div "Previous year ([DATE] - [DATE])" at bounding box center [759, 609] width 217 height 12
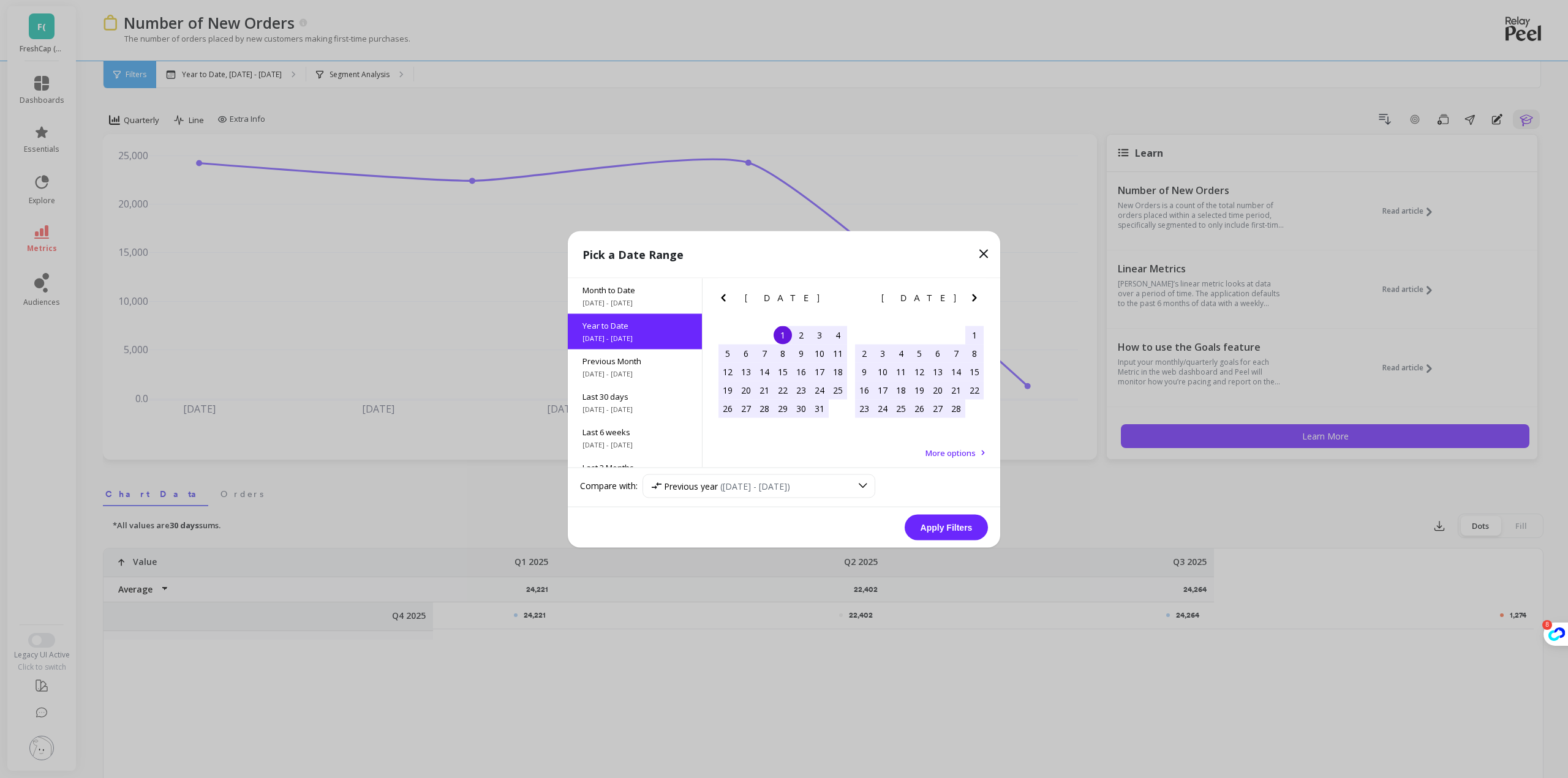
click at [938, 534] on button "Apply Filters" at bounding box center [946, 527] width 83 height 26
